Goal: Task Accomplishment & Management: Complete application form

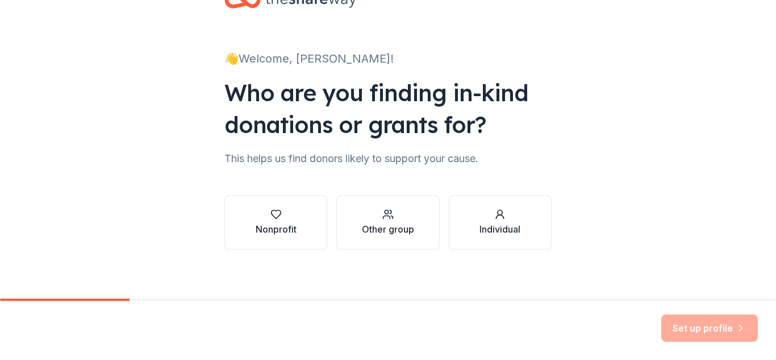
scroll to position [47, 0]
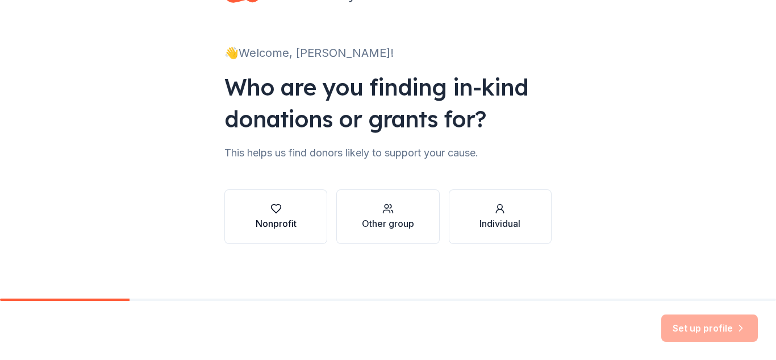
click at [273, 215] on div "Nonprofit" at bounding box center [276, 216] width 41 height 27
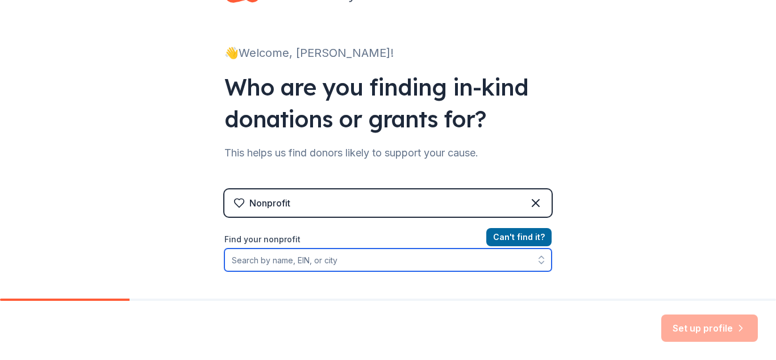
click at [233, 259] on input "Find your nonprofit" at bounding box center [387, 259] width 327 height 23
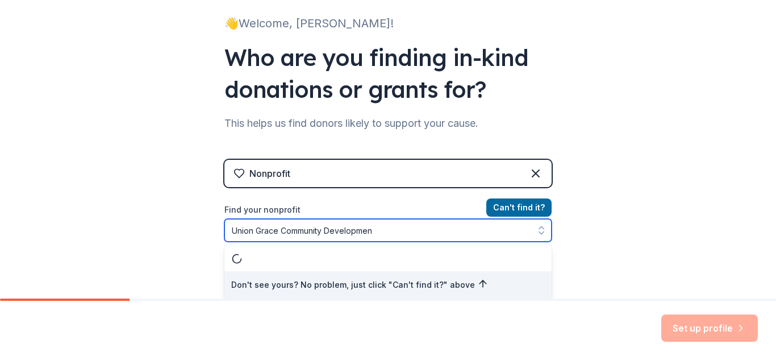
type input "Union Grace Community Development"
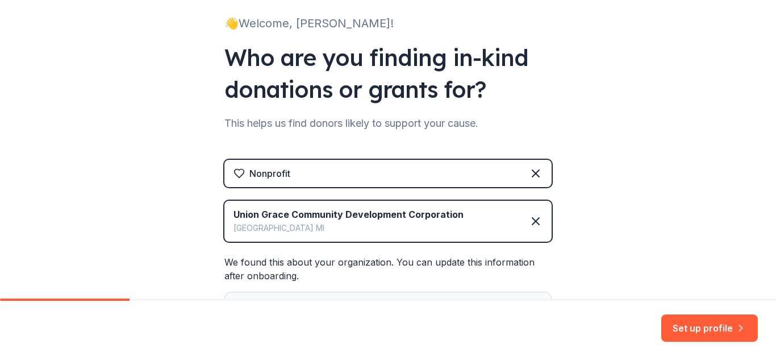
drag, startPoint x: 769, startPoint y: 207, endPoint x: 775, endPoint y: 224, distance: 18.0
click at [775, 224] on div "👋 Welcome, Shirley! Who are you finding in-kind donations or grants for? This h…" at bounding box center [388, 149] width 776 height 298
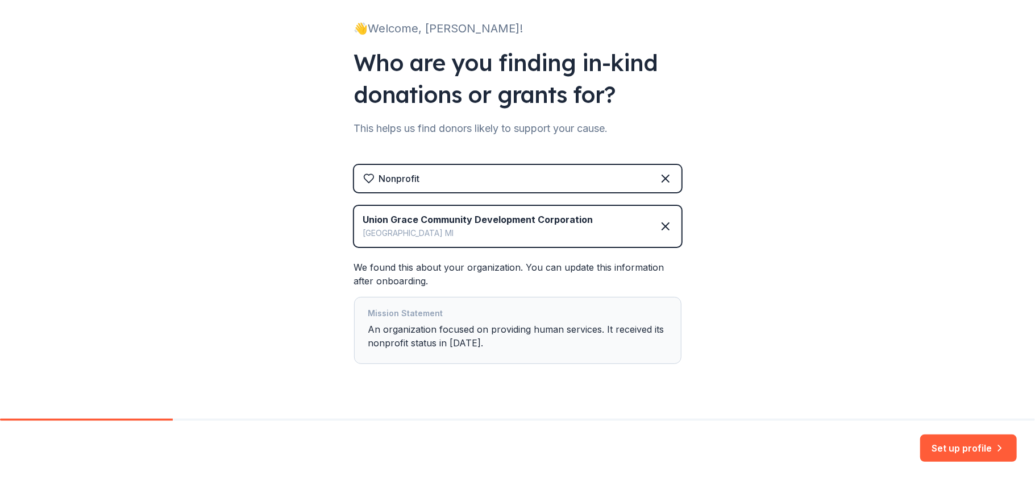
scroll to position [94, 0]
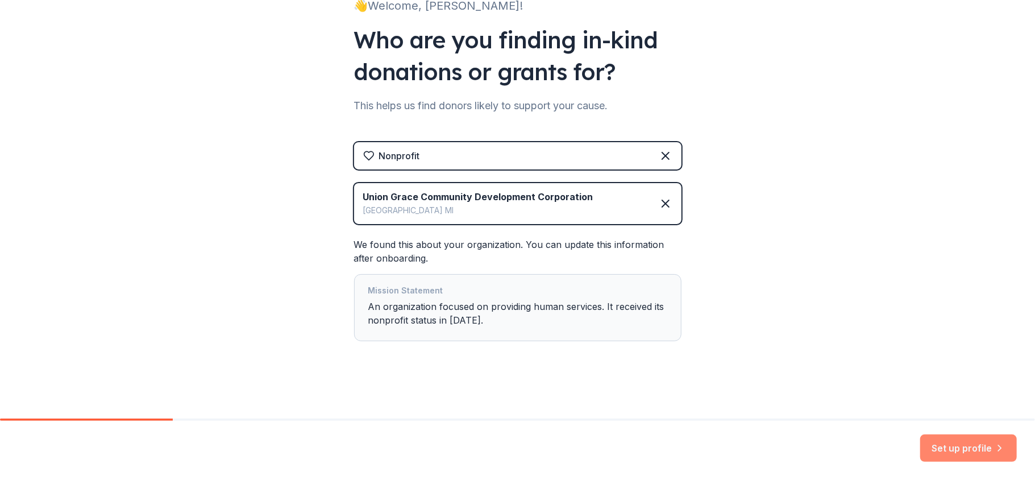
click at [776, 359] on button "Set up profile" at bounding box center [968, 447] width 97 height 27
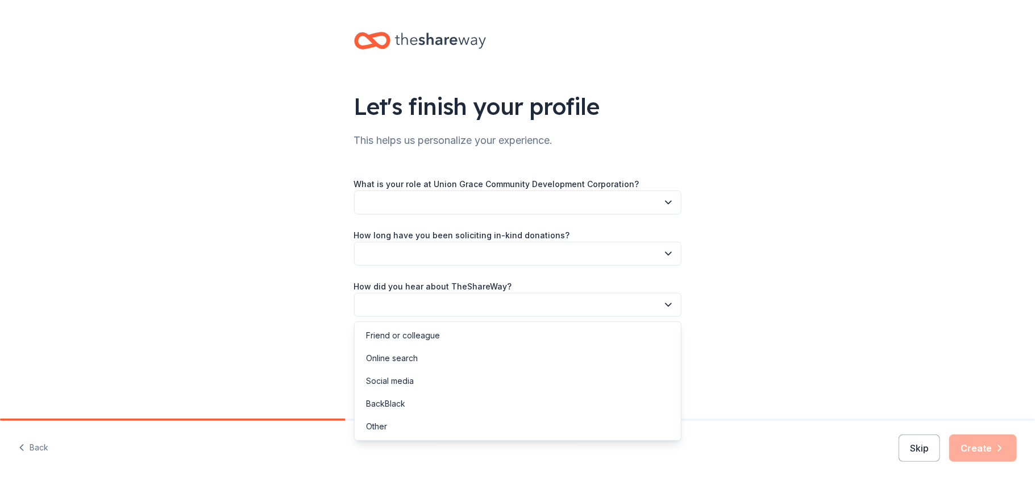
click at [670, 301] on icon "button" at bounding box center [667, 304] width 11 height 11
click at [392, 330] on div "Friend or colleague" at bounding box center [403, 335] width 74 height 14
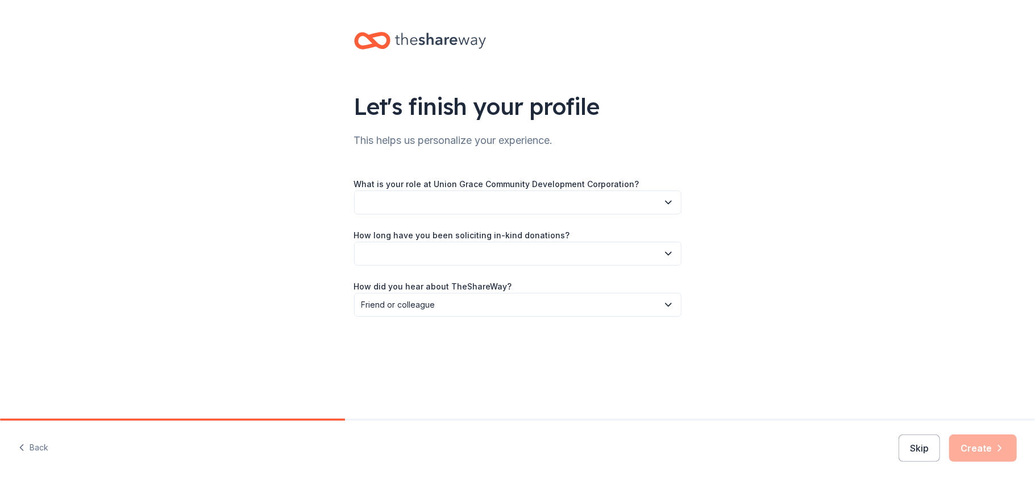
click at [390, 256] on button "button" at bounding box center [517, 253] width 327 height 24
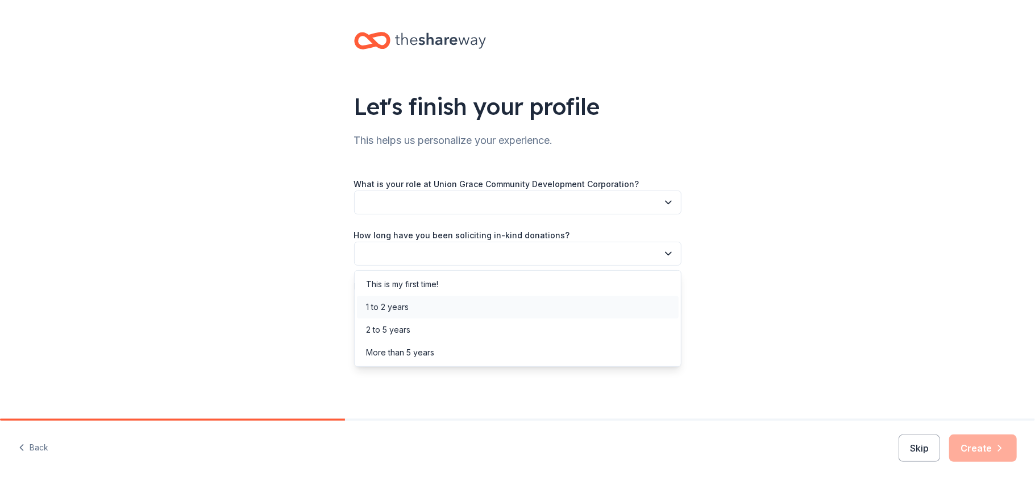
click at [403, 309] on div "1 to 2 years" at bounding box center [387, 307] width 43 height 14
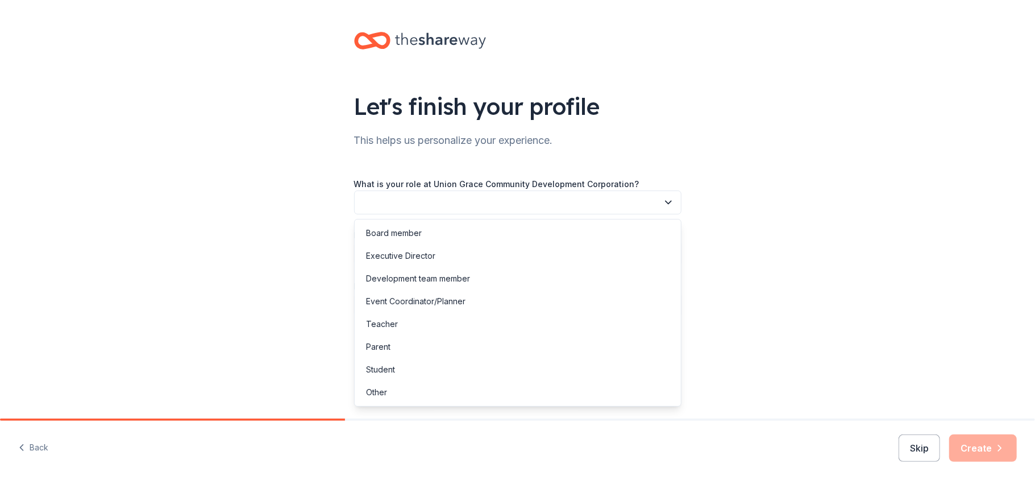
click at [385, 203] on button "button" at bounding box center [517, 202] width 327 height 24
click at [414, 280] on div "Development team member" at bounding box center [418, 279] width 104 height 14
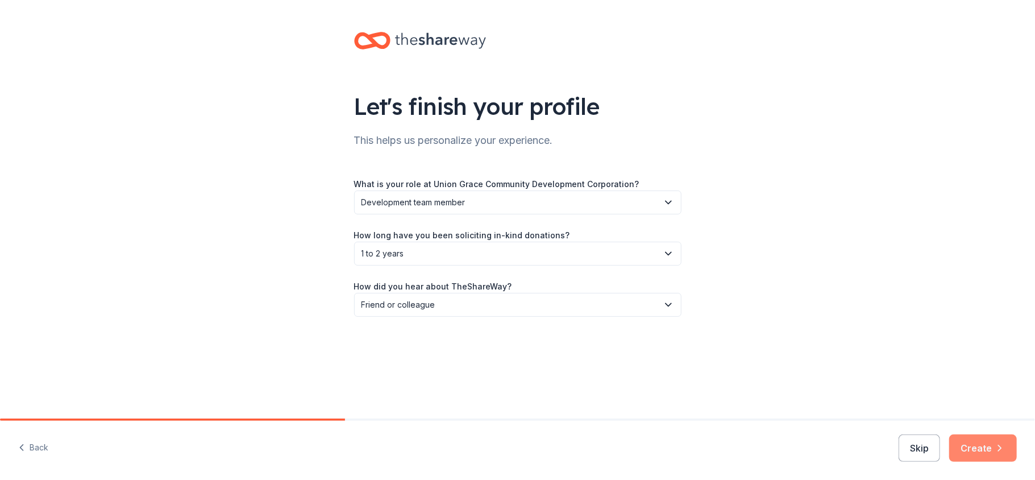
click at [776, 359] on button "Create" at bounding box center [983, 447] width 68 height 27
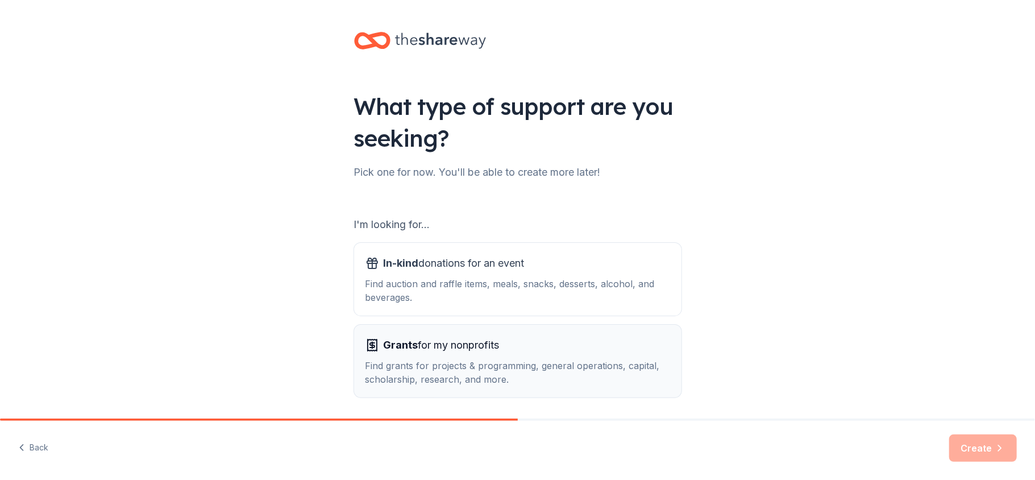
click at [444, 359] on div "Find grants for projects & programming, general operations, capital, scholarshi…" at bounding box center [517, 371] width 305 height 27
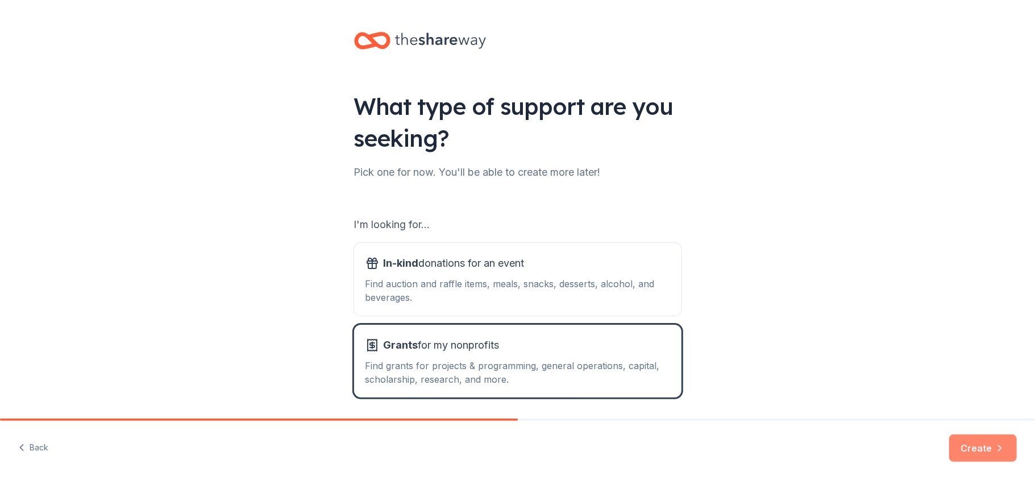
click at [776, 359] on button "Create" at bounding box center [983, 447] width 68 height 27
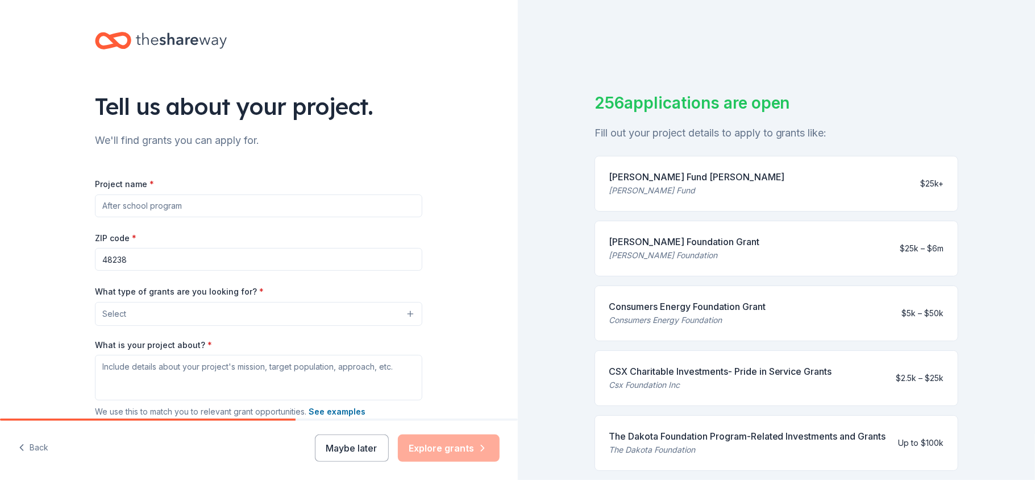
click at [289, 317] on button "Select" at bounding box center [258, 314] width 327 height 24
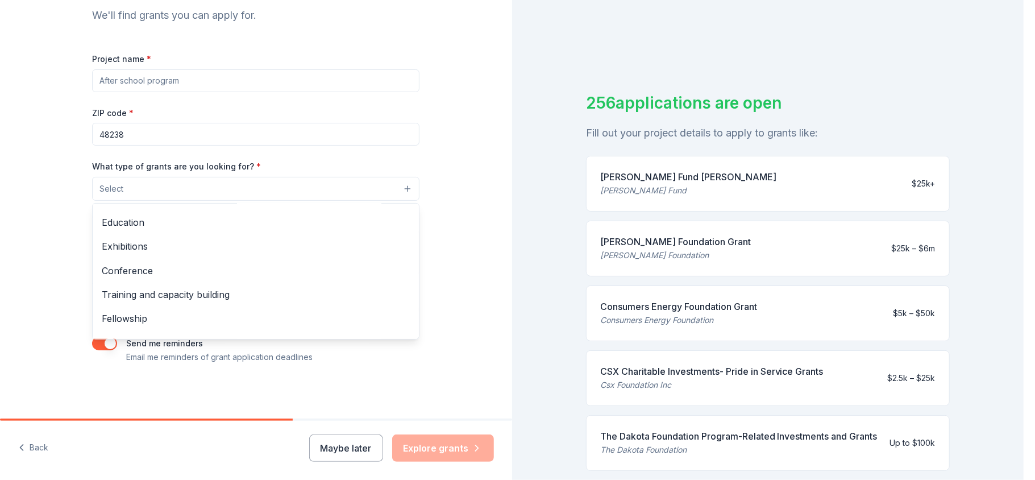
scroll to position [135, 0]
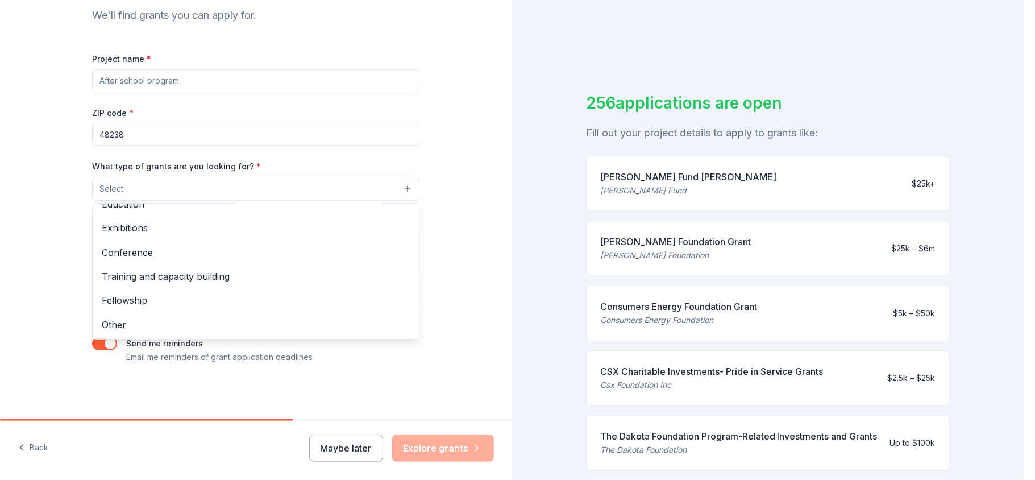
click at [457, 260] on div "Tell us about your project. We'll find grants you can apply for. Project name *…" at bounding box center [256, 146] width 512 height 543
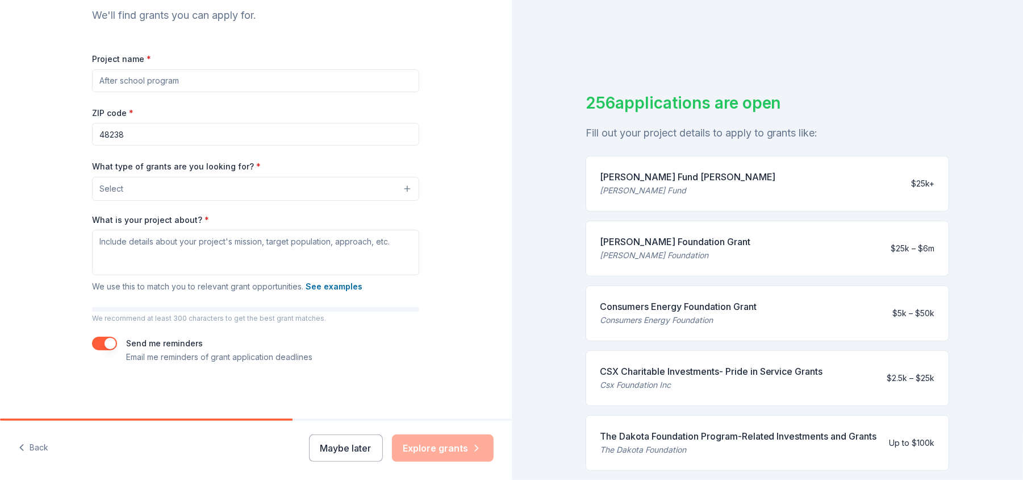
click at [212, 76] on input "Project name *" at bounding box center [255, 80] width 327 height 23
type input "Food Security"
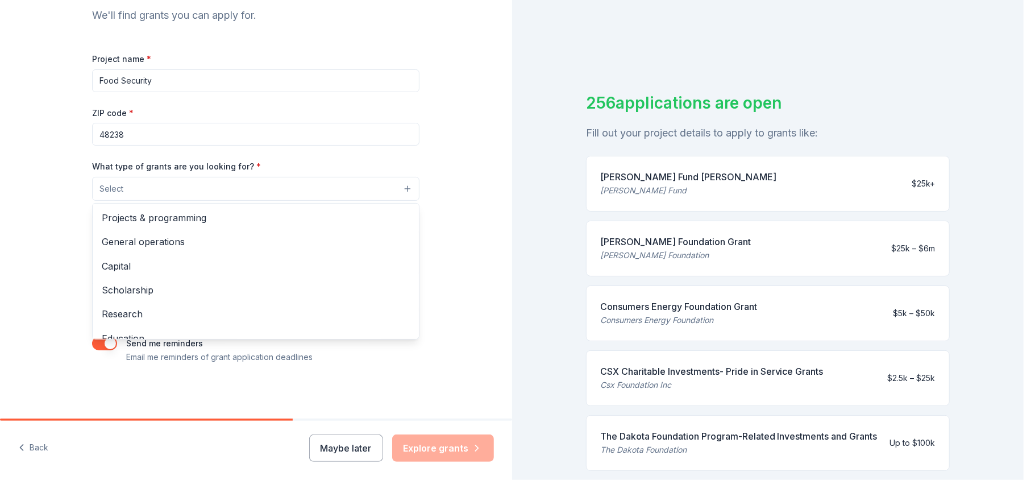
click at [144, 185] on button "Select" at bounding box center [255, 189] width 327 height 24
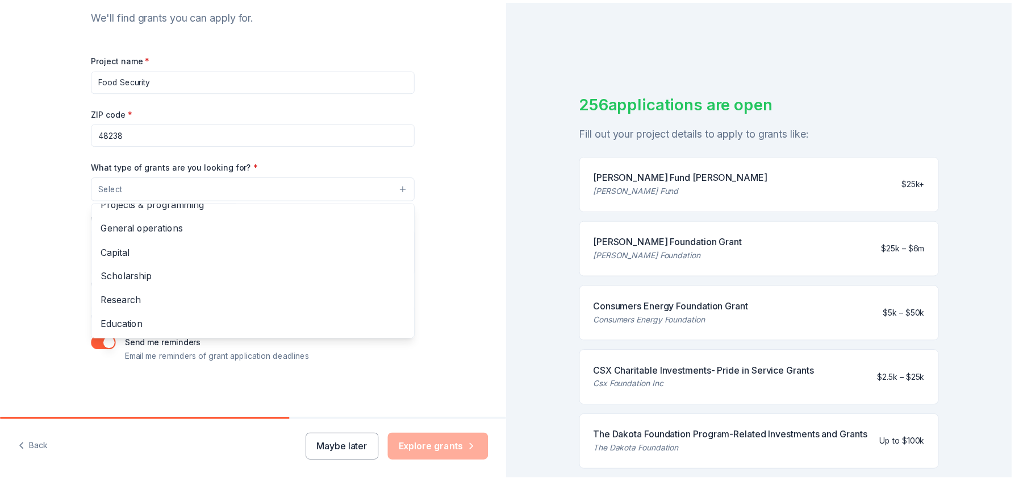
scroll to position [0, 0]
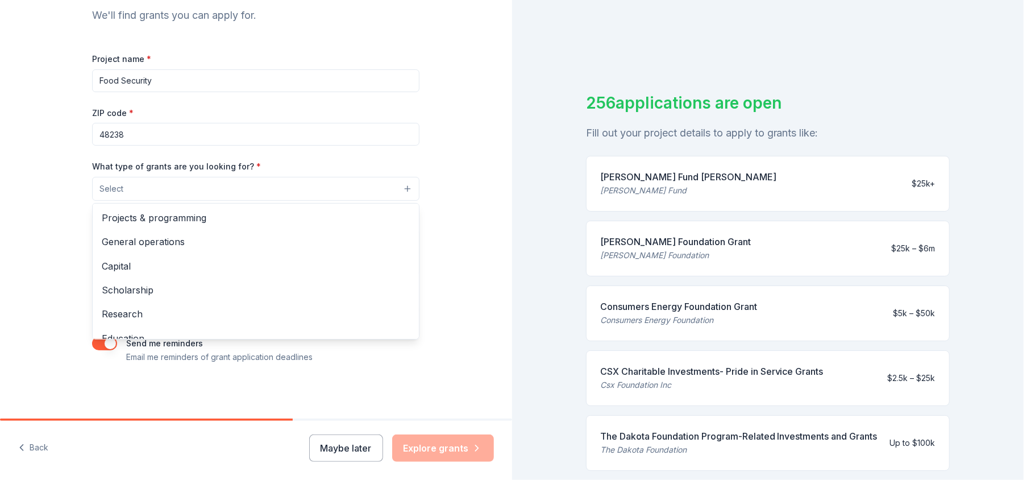
click at [455, 130] on div "Tell us about your project. We'll find grants you can apply for. Project name *…" at bounding box center [256, 146] width 512 height 543
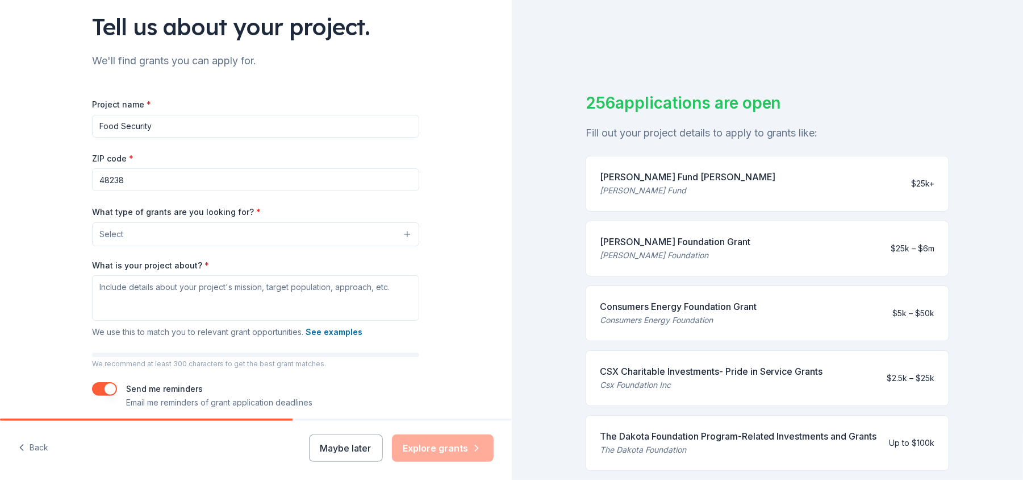
scroll to position [85, 0]
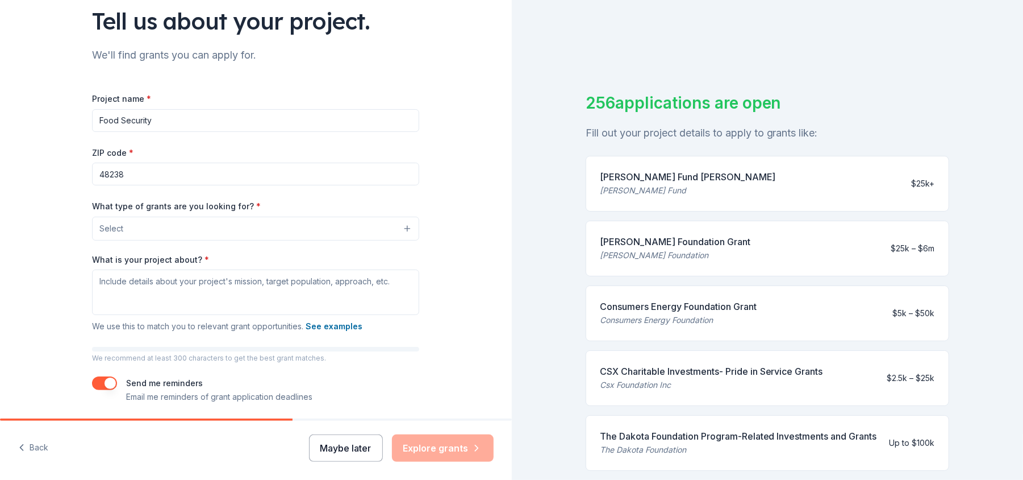
click at [351, 359] on button "Maybe later" at bounding box center [346, 447] width 74 height 27
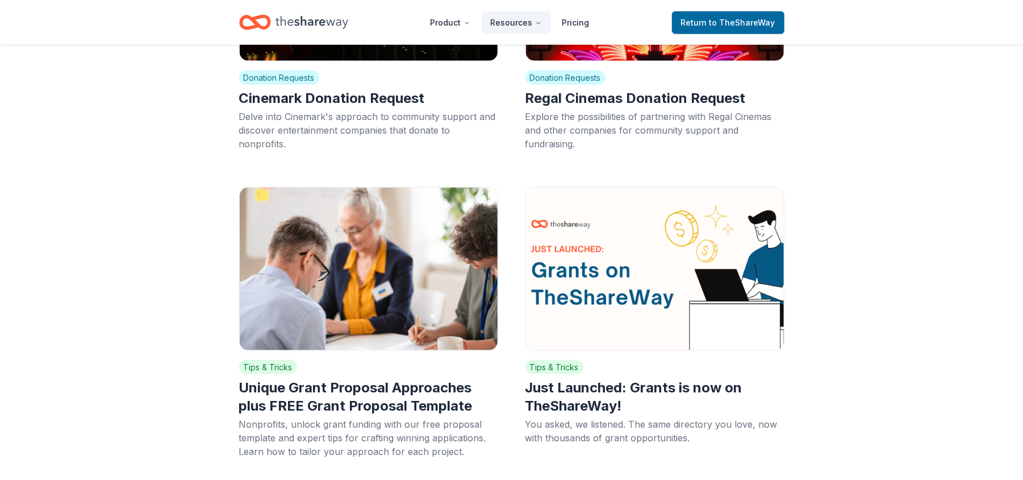
scroll to position [4007, 0]
